Goal: Task Accomplishment & Management: Complete application form

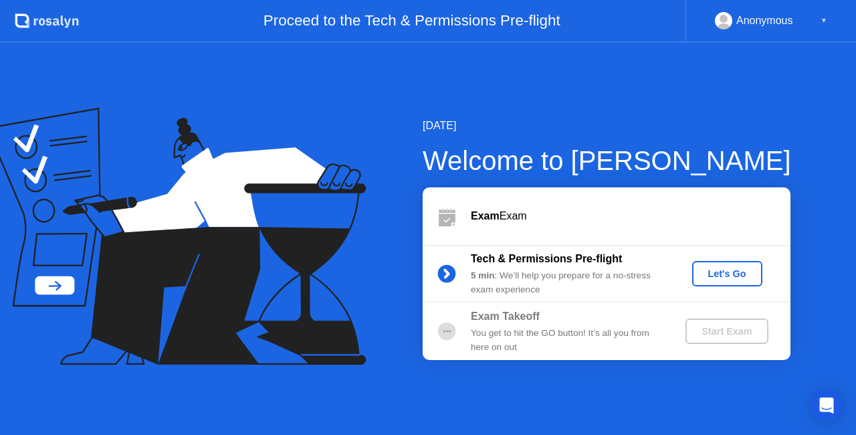
click at [544, 169] on div "Welcome to [PERSON_NAME]" at bounding box center [607, 160] width 369 height 40
click at [744, 266] on button "Let's Go" at bounding box center [727, 273] width 70 height 25
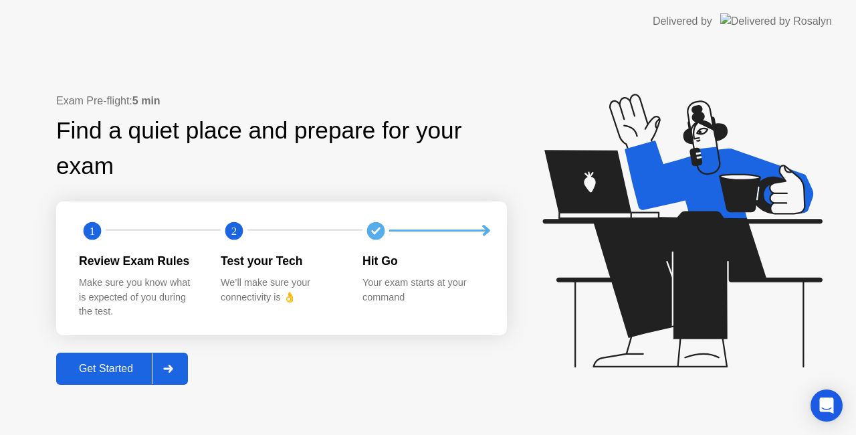
click at [127, 363] on div "Get Started" at bounding box center [106, 369] width 92 height 12
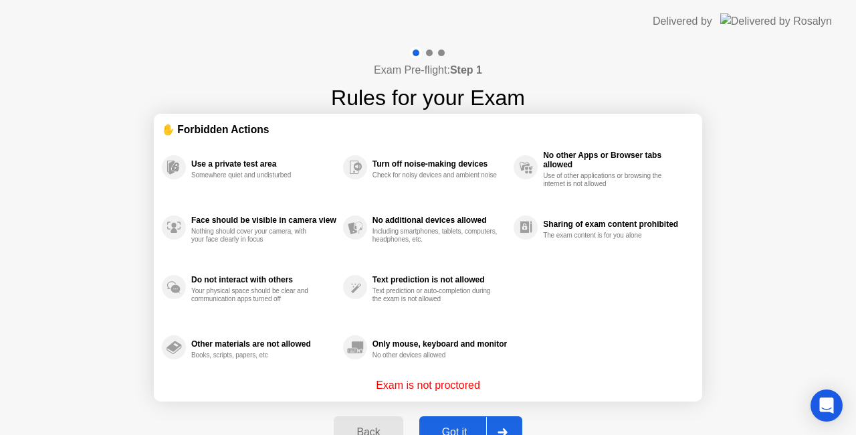
click at [475, 423] on button "Got it" at bounding box center [470, 432] width 103 height 32
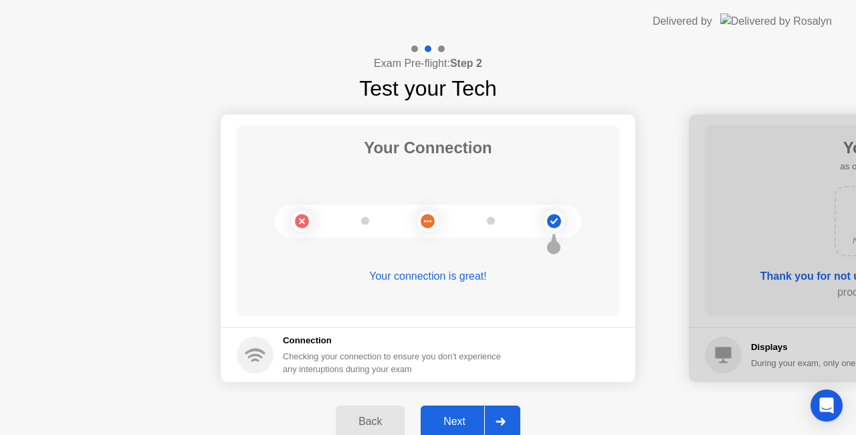
click at [459, 418] on div "Next" at bounding box center [455, 421] width 60 height 12
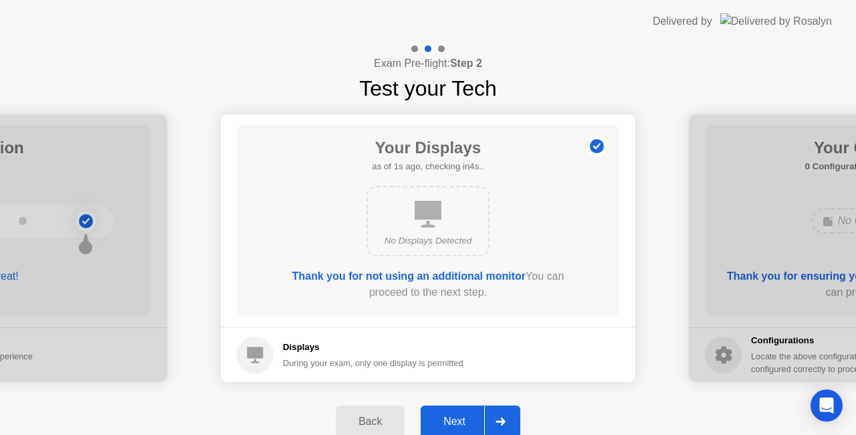
click at [459, 418] on div "Next" at bounding box center [455, 421] width 60 height 12
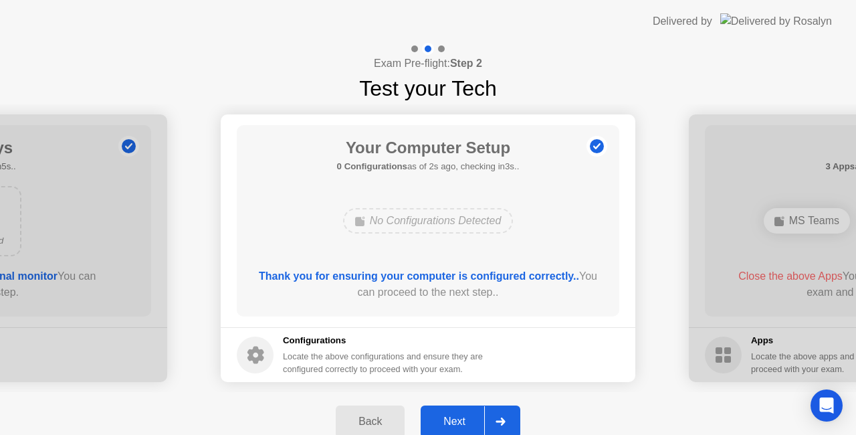
click at [459, 418] on div "Next" at bounding box center [455, 421] width 60 height 12
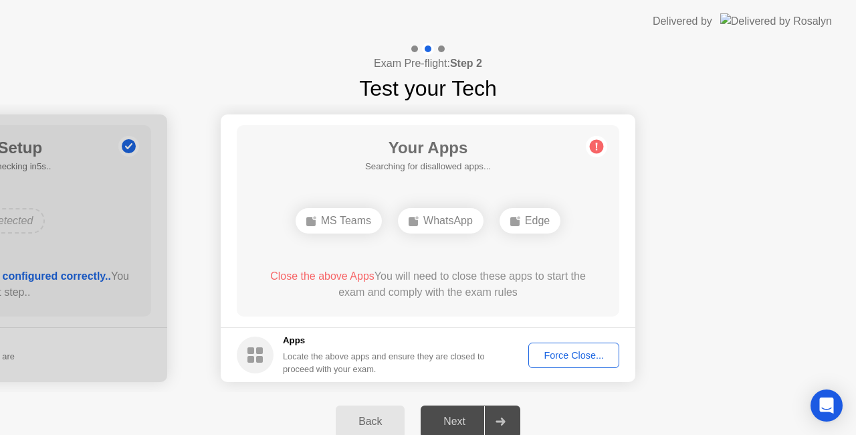
click at [563, 356] on div "Force Close..." at bounding box center [574, 355] width 82 height 11
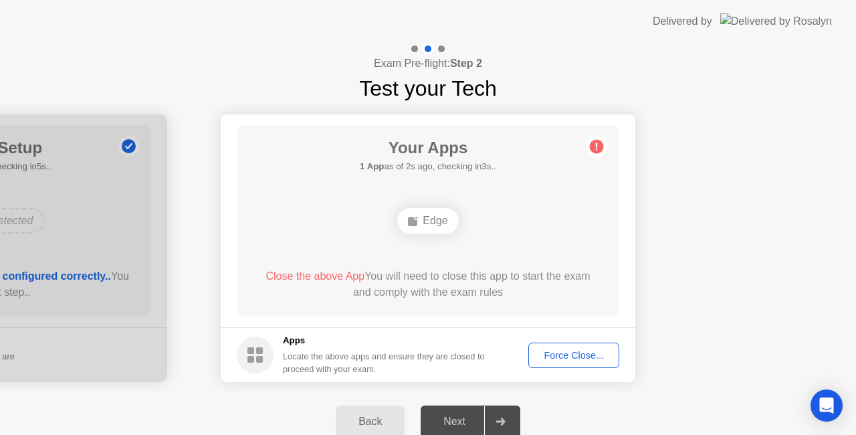
click at [565, 361] on div "Force Close..." at bounding box center [574, 355] width 82 height 11
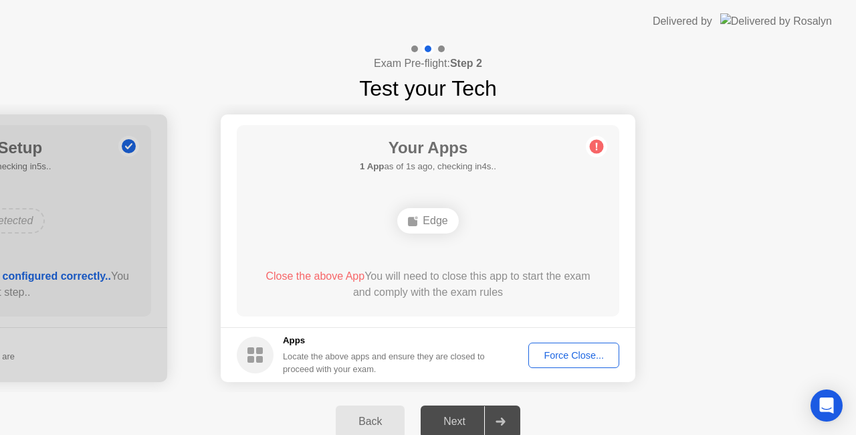
click at [588, 362] on button "Force Close..." at bounding box center [573, 354] width 91 height 25
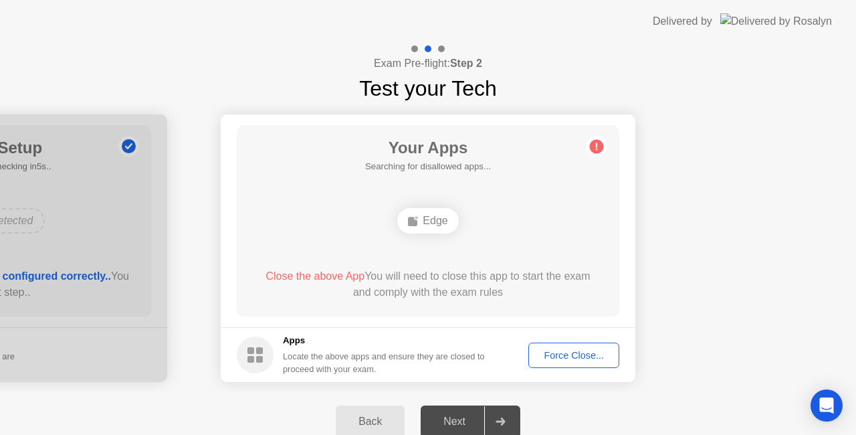
click at [452, 326] on main "Your Apps Searching for disallowed apps... Edge Close the above App You will ne…" at bounding box center [428, 220] width 415 height 213
click at [605, 343] on button "Force Close..." at bounding box center [573, 354] width 91 height 25
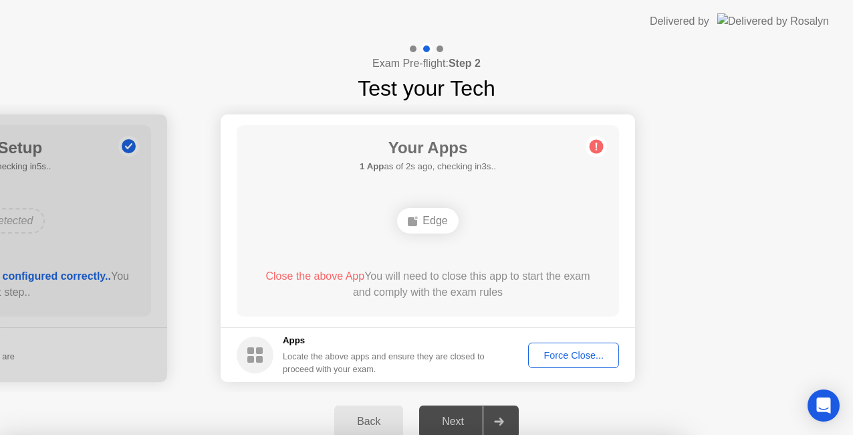
click at [605, 434] on div at bounding box center [426, 435] width 853 height 0
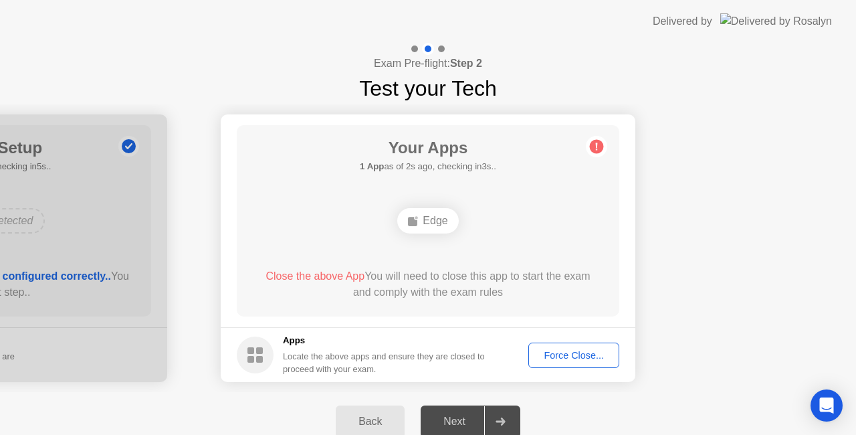
click at [569, 360] on div "Force Close..." at bounding box center [574, 355] width 82 height 11
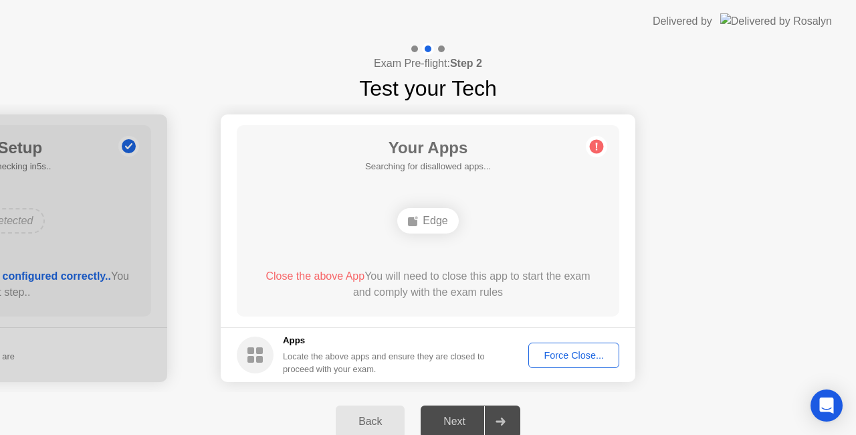
click at [443, 225] on div "Edge" at bounding box center [427, 220] width 61 height 25
drag, startPoint x: 443, startPoint y: 225, endPoint x: 274, endPoint y: 304, distance: 186.1
click at [274, 304] on div "Your Apps Searching for disallowed apps... Edge Close the above App You will ne…" at bounding box center [428, 220] width 383 height 191
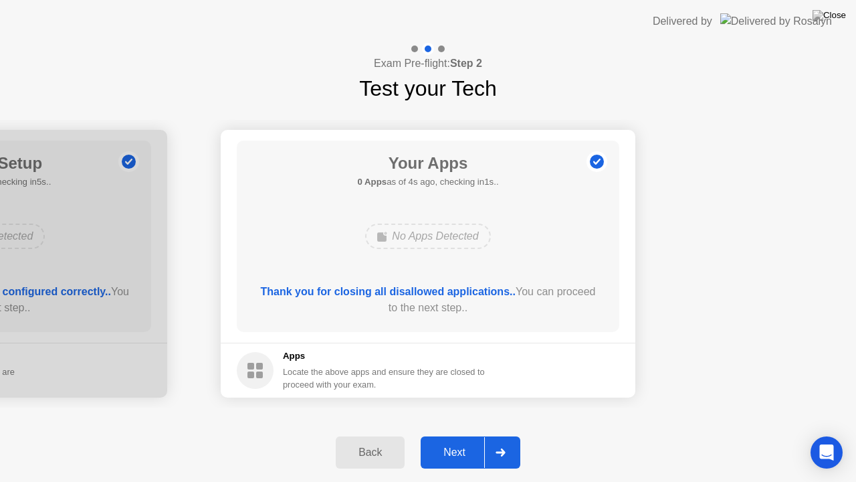
click at [464, 434] on button "Next" at bounding box center [471, 452] width 100 height 32
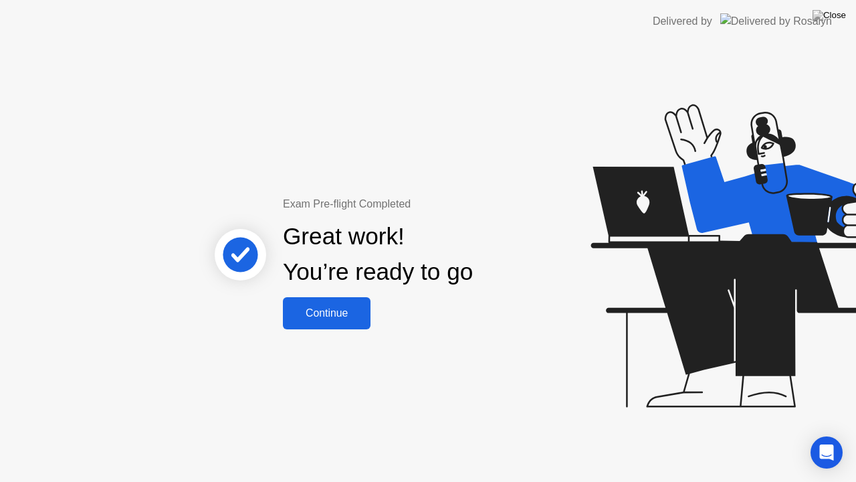
click at [325, 319] on div "Continue" at bounding box center [327, 313] width 80 height 12
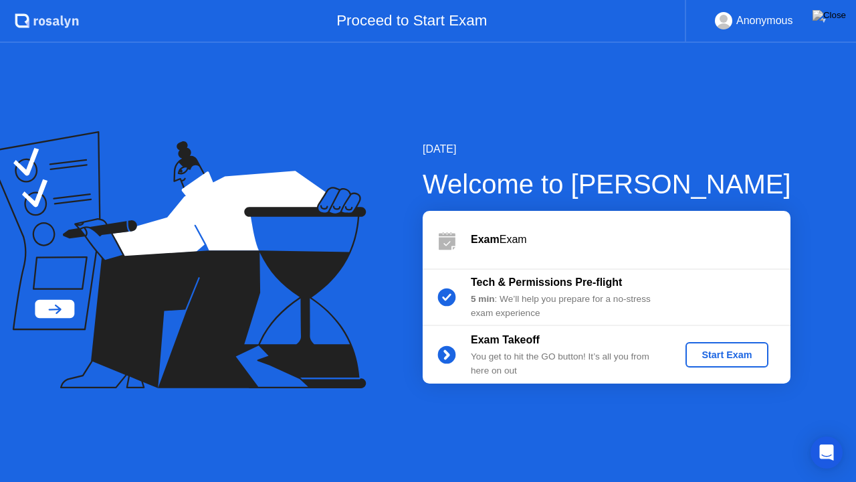
click at [699, 359] on div "Start Exam" at bounding box center [727, 354] width 72 height 11
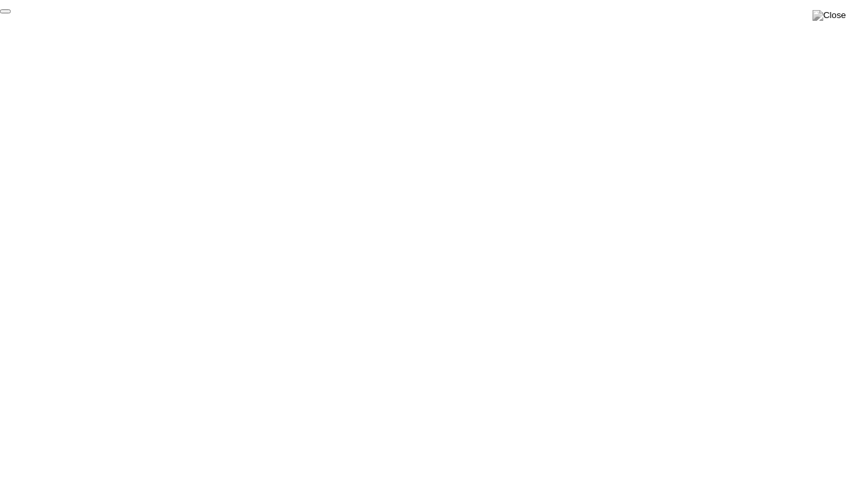
click div "End Proctoring Session"
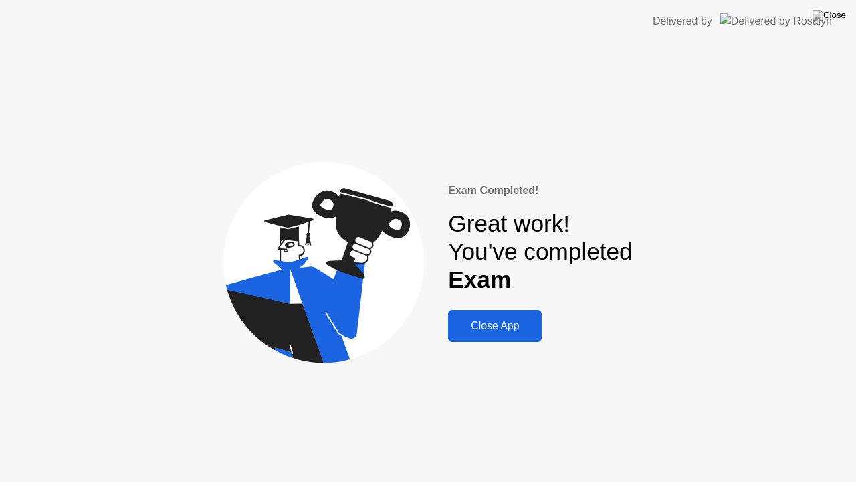
click at [514, 332] on div "Close App" at bounding box center [495, 326] width 86 height 12
